Goal: Information Seeking & Learning: Learn about a topic

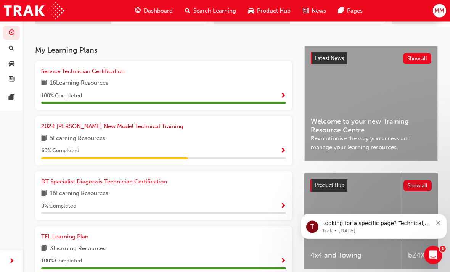
scroll to position [148, 0]
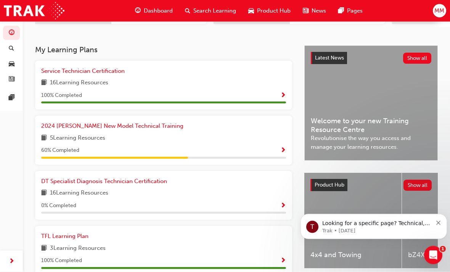
click at [95, 137] on span "5 Learning Resources" at bounding box center [77, 139] width 55 height 10
click at [75, 123] on span "2024 Prado New Model Technical Training" at bounding box center [112, 126] width 142 height 7
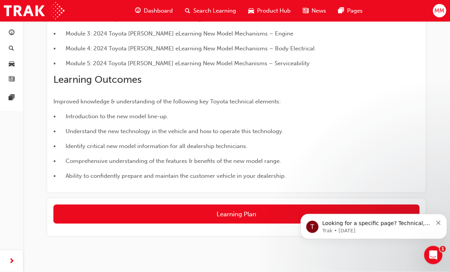
scroll to position [207, 0]
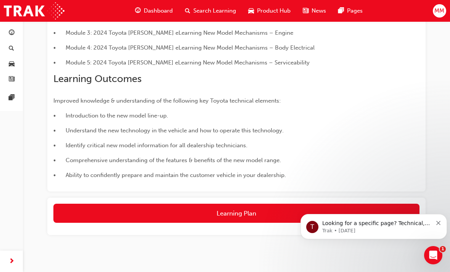
click at [188, 212] on button "Learning Plan" at bounding box center [236, 212] width 366 height 19
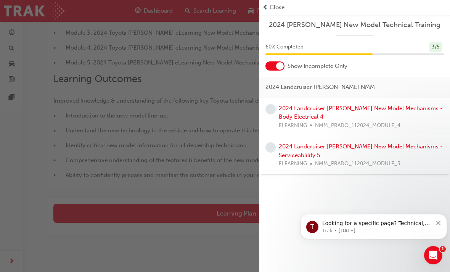
click at [303, 110] on link "2024 Landcruiser Prado New Model Mechanisms - Body Electrical 4" at bounding box center [361, 113] width 164 height 16
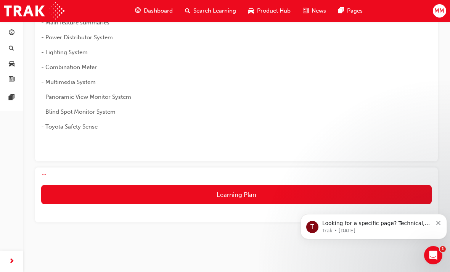
scroll to position [103, 0]
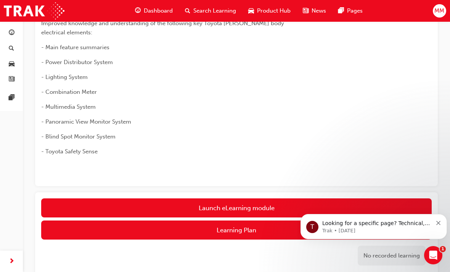
click at [211, 207] on link "Launch eLearning module" at bounding box center [236, 207] width 390 height 19
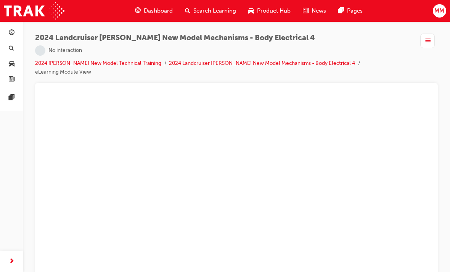
click at [144, 10] on span "Dashboard" at bounding box center [158, 10] width 29 height 9
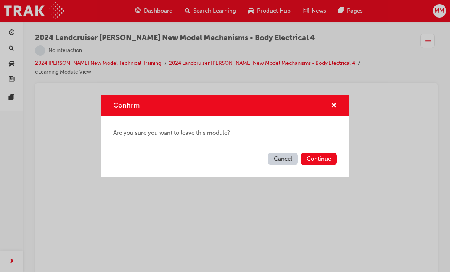
click at [152, 10] on div "Confirm Are you sure you want to leave this module? Cancel Continue" at bounding box center [225, 136] width 450 height 272
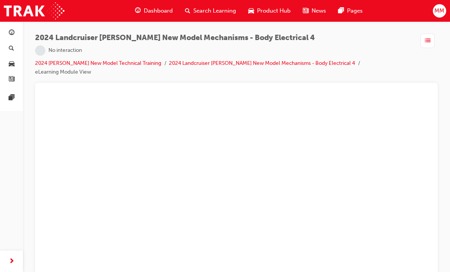
click at [151, 8] on span "Dashboard" at bounding box center [158, 10] width 29 height 9
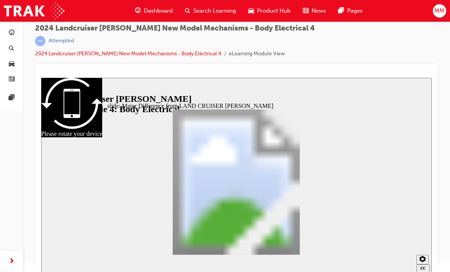
scroll to position [225, 0]
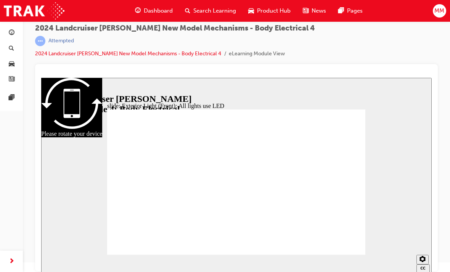
click at [56, 262] on section "2 1.75 1.5 1.25 Normal 0.75 0.5 0.25" at bounding box center [236, 260] width 390 height 25
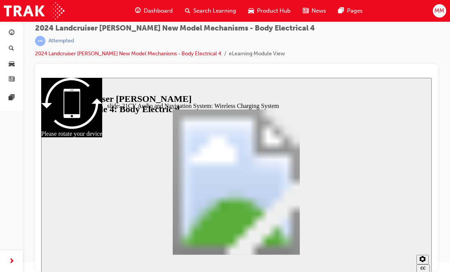
click at [85, 181] on div "slide: 21CY Audio and Navigation System: Wireless Charging System 21CY Audio an…" at bounding box center [236, 175] width 390 height 195
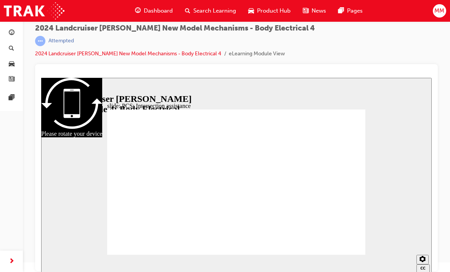
type input "2"
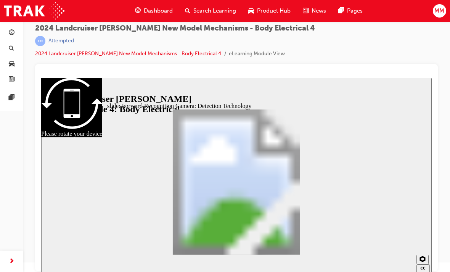
click at [85, 147] on div "slide: Forward Recognition Camera: Detection Technology Rectangle 1 Group 2 Add…" at bounding box center [236, 175] width 390 height 195
click at [79, 153] on div "slide: Forward Recognition Camera: Detection Technology Rectangle 1 Group 2 Add…" at bounding box center [236, 175] width 390 height 195
click at [63, 149] on div "slide: Forward Recognition Camera: Detection Technology Rectangle 1 Group 2 Add…" at bounding box center [236, 175] width 390 height 195
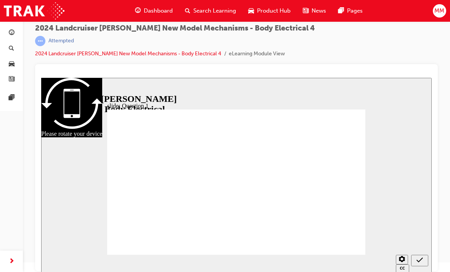
radio input "true"
radio input "false"
radio input "true"
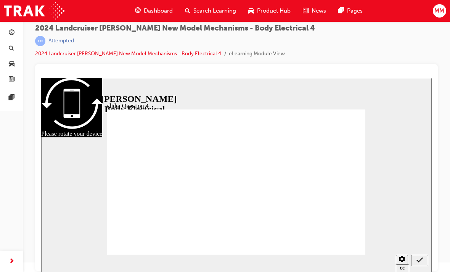
radio input "false"
radio input "true"
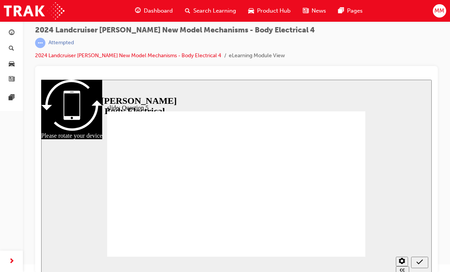
scroll to position [0, 0]
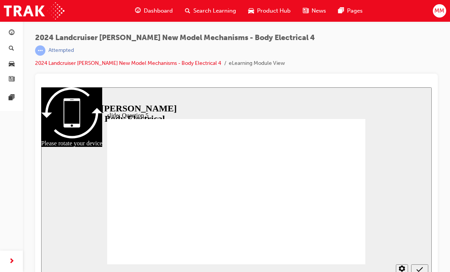
radio input "true"
click at [147, 9] on span "Dashboard" at bounding box center [158, 10] width 29 height 9
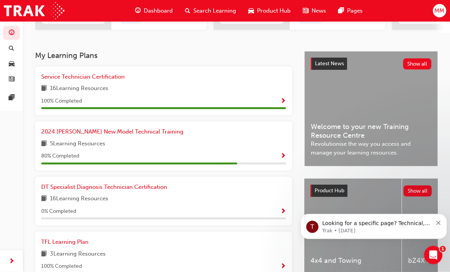
scroll to position [143, 0]
click at [105, 123] on div "2024 [PERSON_NAME] New Model Technical Training 5 Learning Resources 80 % Compl…" at bounding box center [163, 145] width 257 height 49
click at [109, 131] on span "2024 [PERSON_NAME] New Model Technical Training" at bounding box center [112, 131] width 142 height 7
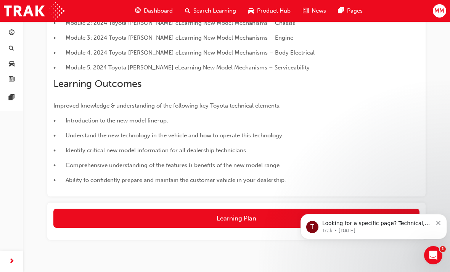
scroll to position [207, 0]
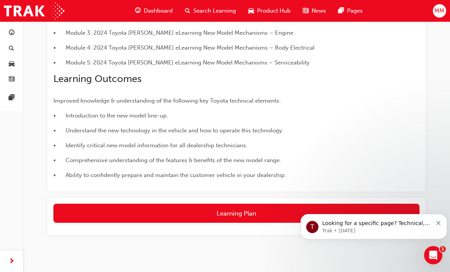
click at [219, 212] on button "Learning Plan" at bounding box center [236, 212] width 366 height 19
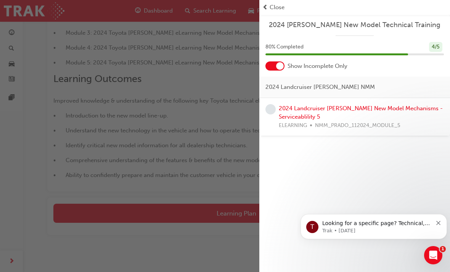
click at [315, 108] on link "2024 Landcruiser [PERSON_NAME] New Model Mechanisms - Serviceablility 5" at bounding box center [361, 113] width 164 height 16
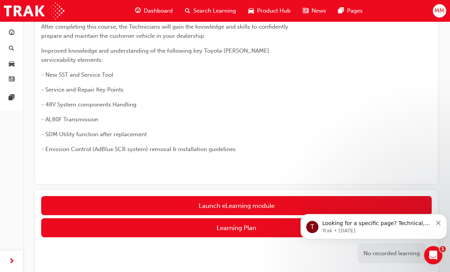
scroll to position [104, 0]
